Goal: Find contact information: Find contact information

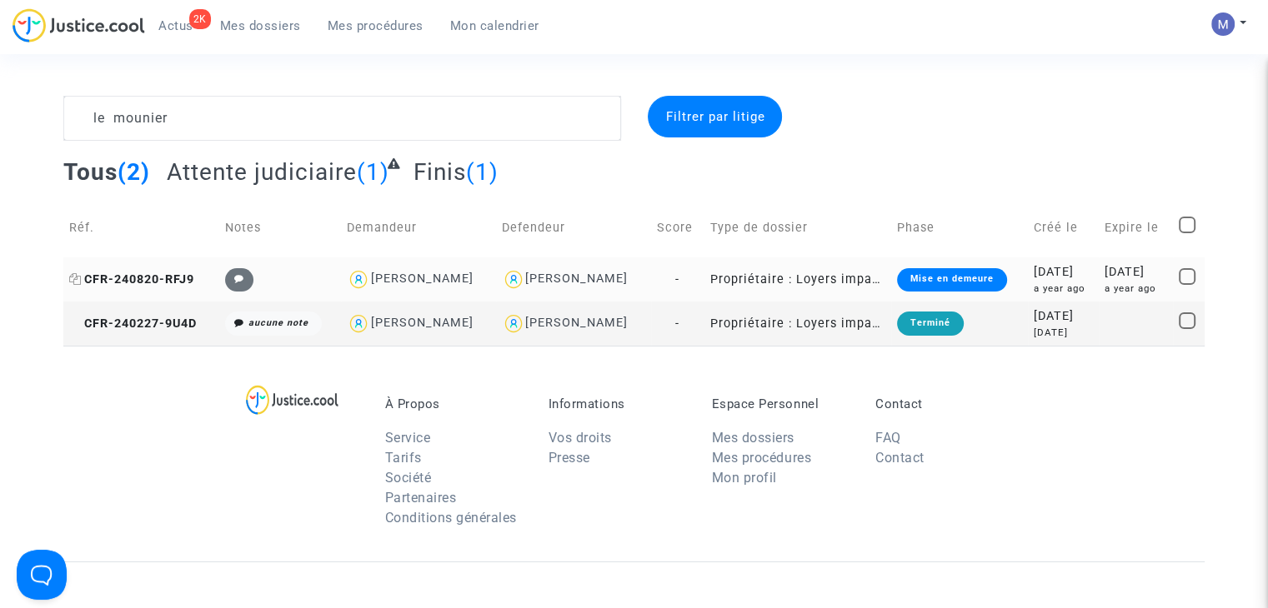
type textarea "le mounier"
click at [153, 276] on span "CFR-240820-RFJ9" at bounding box center [131, 280] width 125 height 14
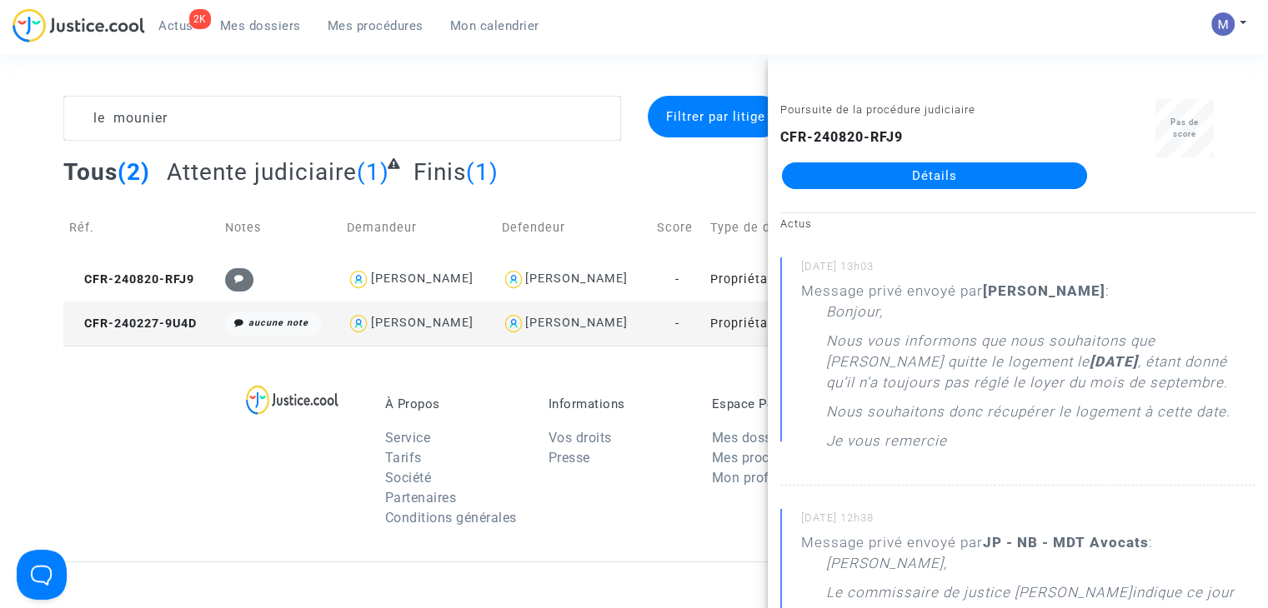
click at [897, 177] on link "Détails" at bounding box center [934, 176] width 305 height 27
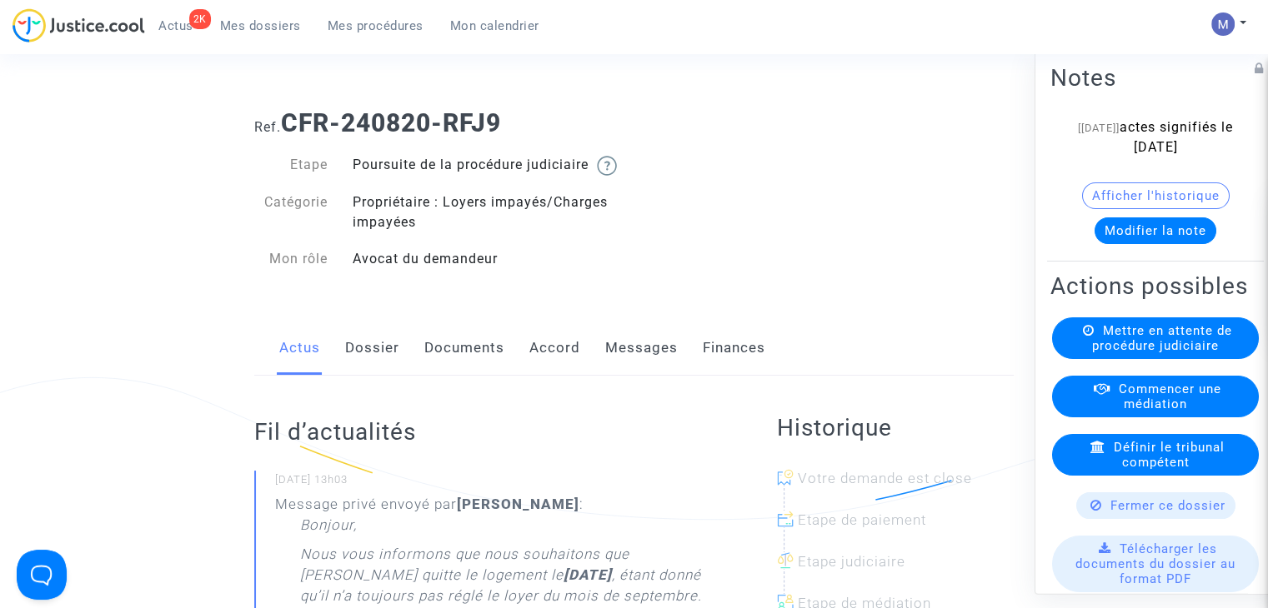
click at [367, 368] on link "Dossier" at bounding box center [372, 348] width 54 height 55
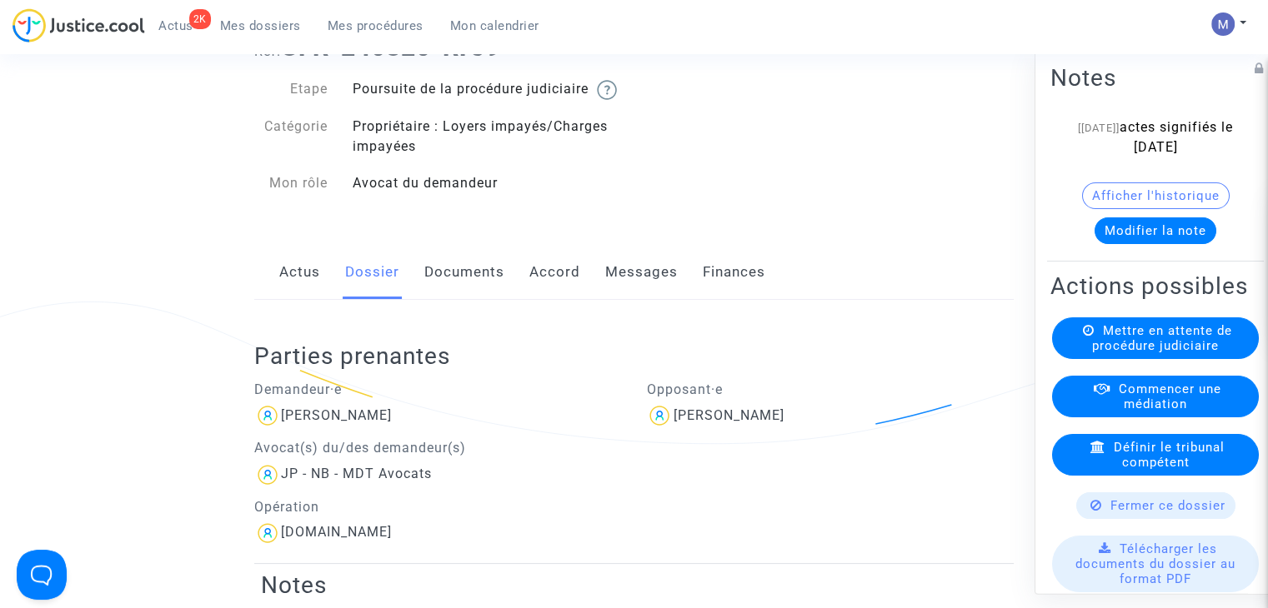
scroll to position [83, 0]
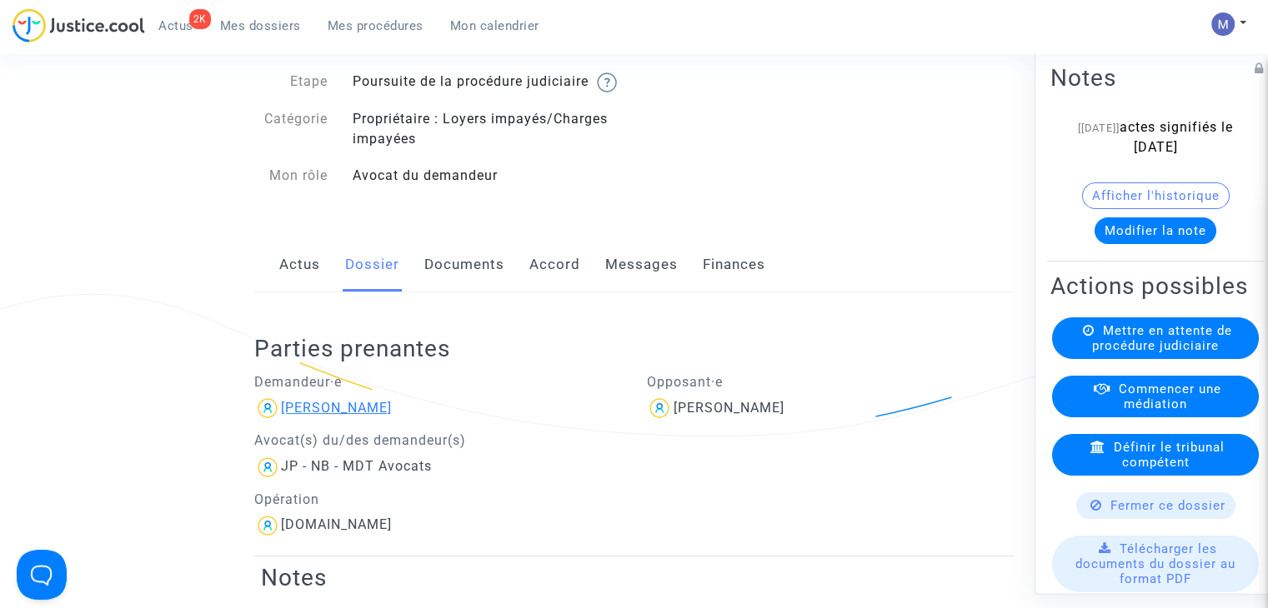
click at [350, 416] on div "[PERSON_NAME]" at bounding box center [336, 408] width 111 height 16
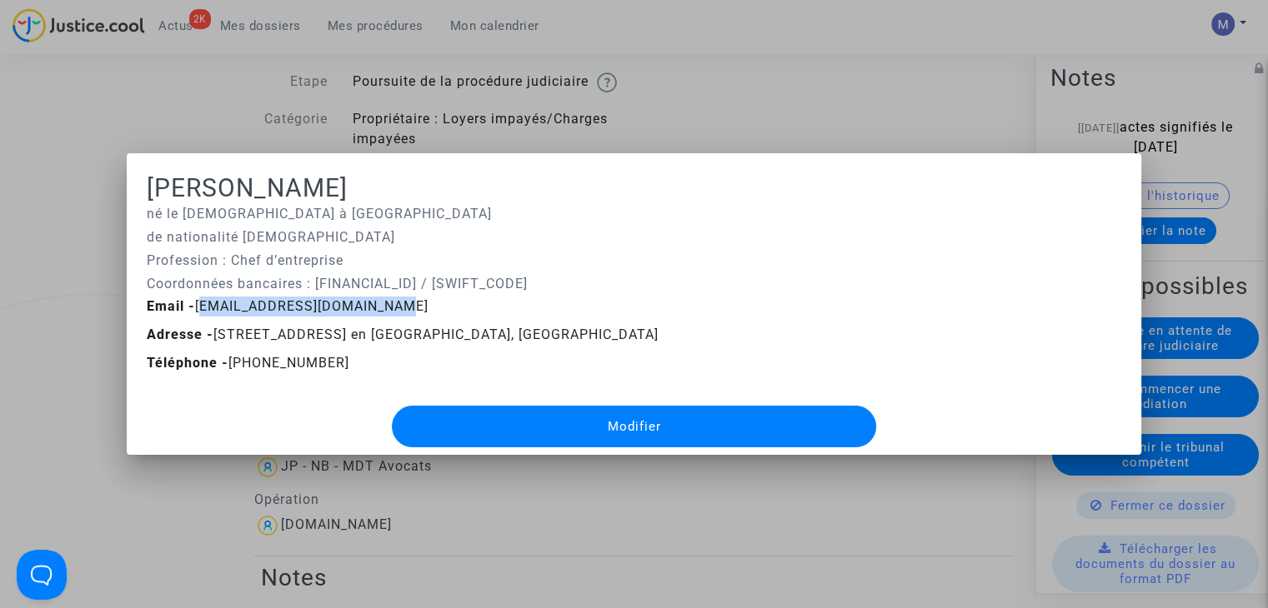
drag, startPoint x: 392, startPoint y: 307, endPoint x: 193, endPoint y: 307, distance: 198.4
click at [194, 307] on div "Email - [EMAIL_ADDRESS][DOMAIN_NAME]" at bounding box center [633, 307] width 999 height 20
copy span "[EMAIL_ADDRESS][DOMAIN_NAME]"
